Goal: Navigation & Orientation: Find specific page/section

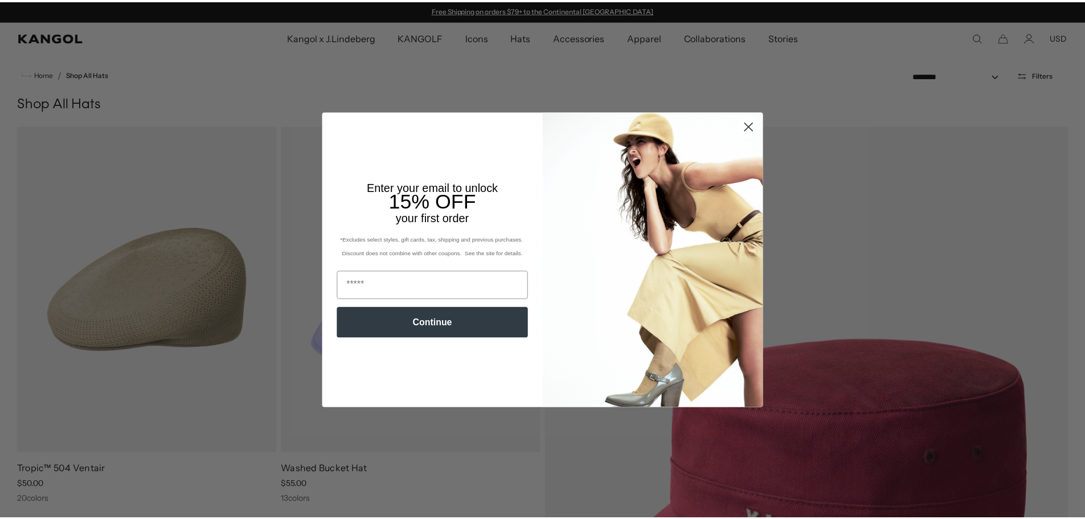
scroll to position [0, 235]
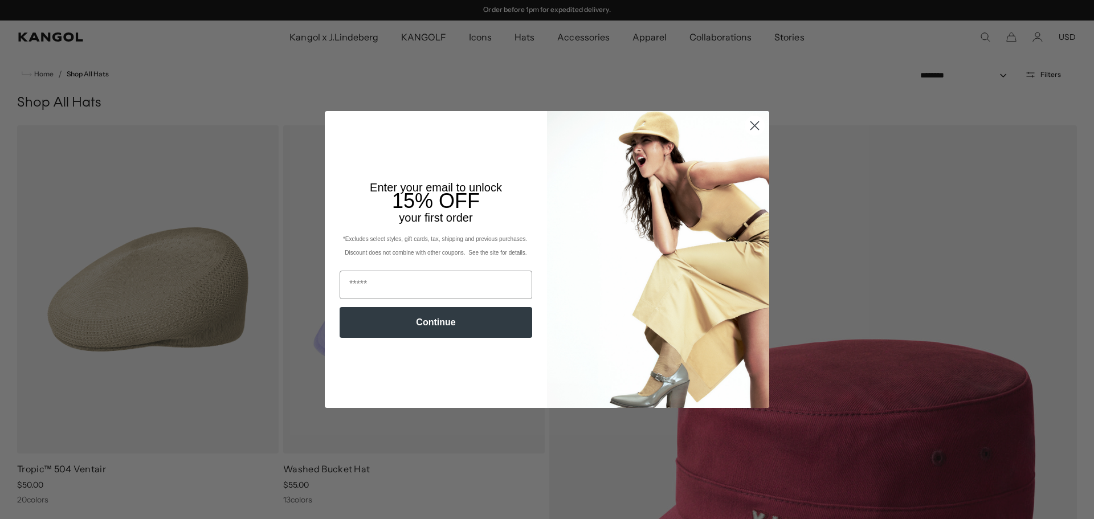
click at [751, 128] on icon "Close dialog" at bounding box center [755, 126] width 8 height 8
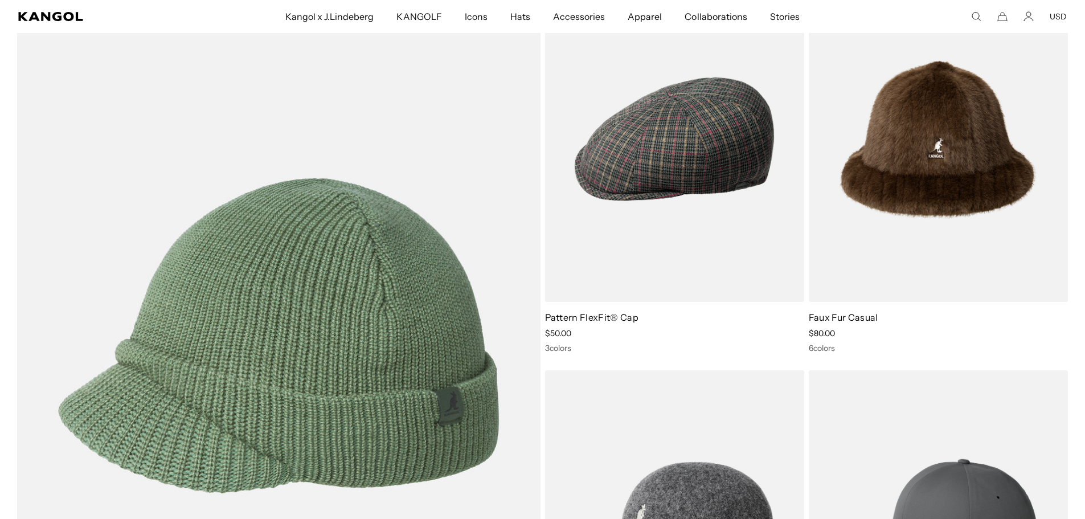
scroll to position [0, 0]
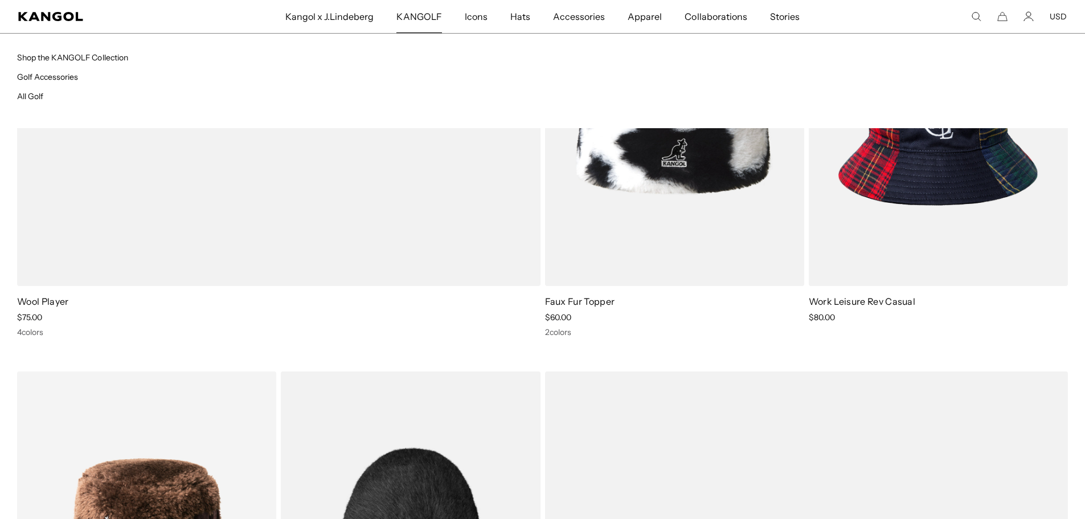
click at [431, 17] on span "KANGOLF" at bounding box center [418, 16] width 45 height 33
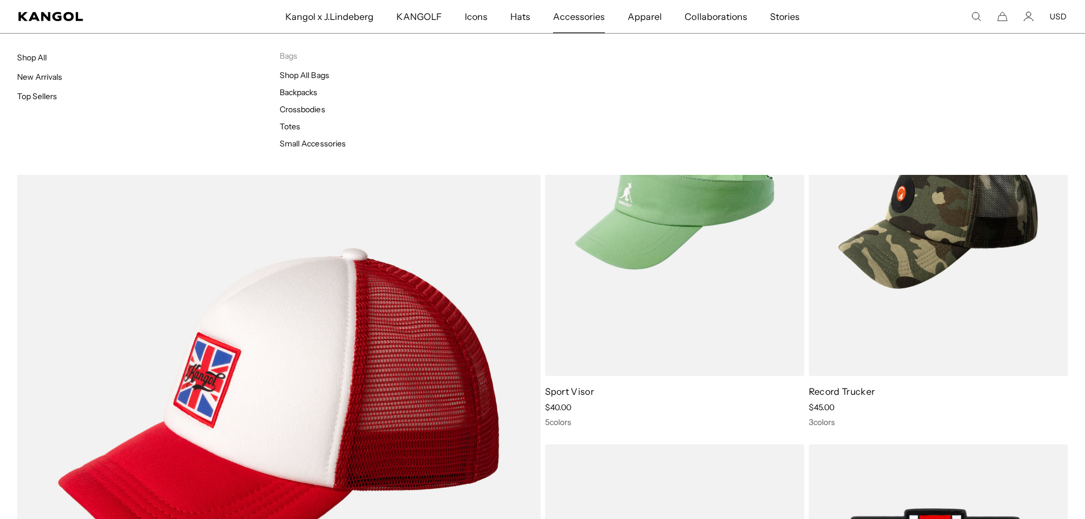
click at [568, 20] on span "Accessories" at bounding box center [579, 16] width 52 height 33
